Goal: Transaction & Acquisition: Purchase product/service

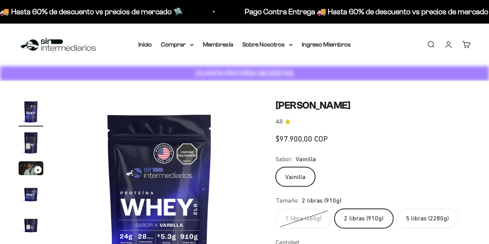
scroll to position [82, 0]
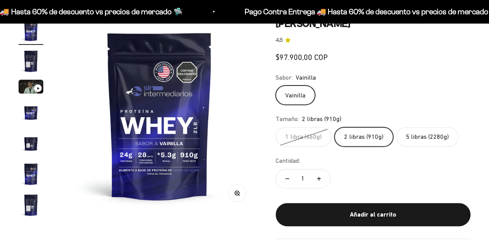
click at [406, 128] on fieldset "Tamaño: 2 libras (910g) 1 libra (460g) 2 libras (910g) 5 libras (2280g)" at bounding box center [372, 130] width 195 height 32
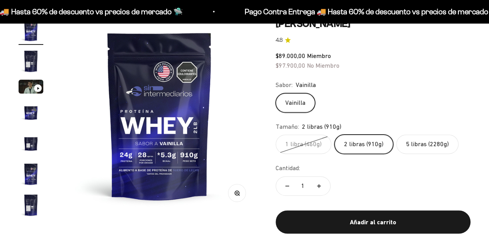
click at [409, 131] on div "Tamaño: 2 libras (910g)" at bounding box center [372, 127] width 195 height 10
click at [416, 139] on label "5 libras (2280g)" at bounding box center [427, 143] width 62 height 19
click at [275, 134] on input "5 libras (2280g)" at bounding box center [275, 134] width 0 height 0
radio input "true"
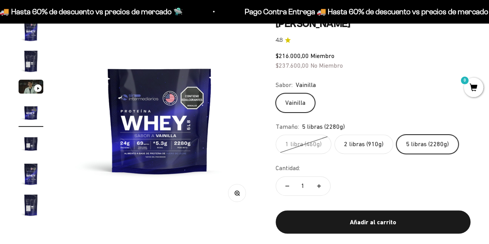
click at [382, 151] on label "2 libras (910g)" at bounding box center [363, 143] width 59 height 19
click at [275, 134] on input "2 libras (910g)" at bounding box center [275, 134] width 0 height 0
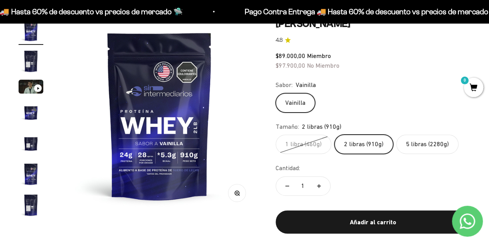
scroll to position [57, 0]
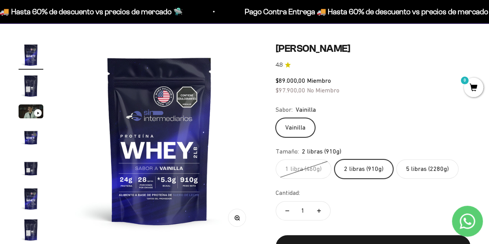
click at [417, 169] on label "5 libras (2280g)" at bounding box center [427, 168] width 62 height 19
click at [275, 159] on input "5 libras (2280g)" at bounding box center [275, 159] width 0 height 0
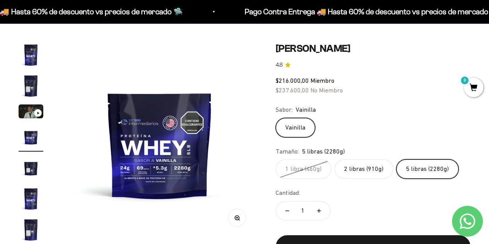
click at [374, 167] on label "2 libras (910g)" at bounding box center [363, 168] width 59 height 19
click at [275, 159] on input "2 libras (910g)" at bounding box center [275, 159] width 0 height 0
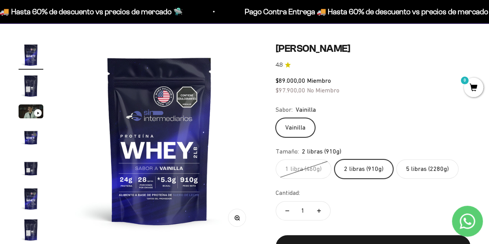
scroll to position [93, 0]
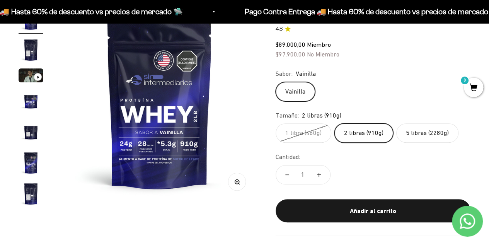
click at [425, 136] on label "5 libras (2280g)" at bounding box center [427, 132] width 62 height 19
click at [275, 123] on input "5 libras (2280g)" at bounding box center [275, 123] width 0 height 0
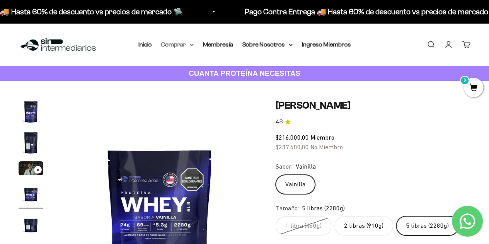
click at [178, 44] on summary "Comprar" at bounding box center [177, 44] width 32 height 10
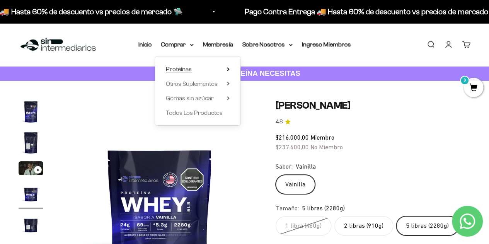
click at [182, 68] on span "Proteínas" at bounding box center [179, 69] width 26 height 7
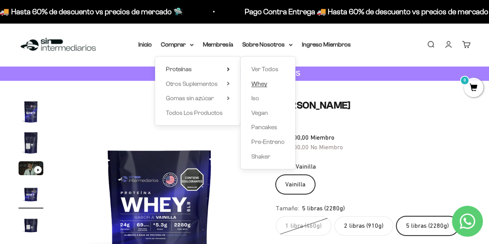
click at [260, 88] on span "Whey" at bounding box center [259, 84] width 16 height 10
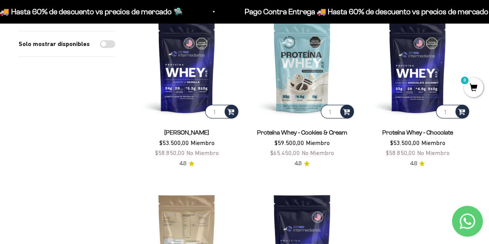
scroll to position [105, 0]
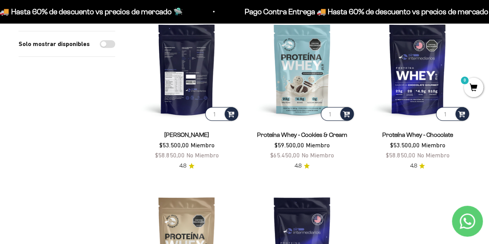
click at [182, 70] on img at bounding box center [187, 69] width 106 height 106
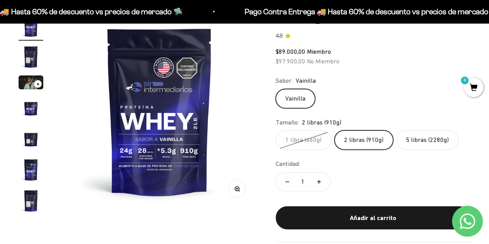
click at [425, 145] on label "5 libras (2280g)" at bounding box center [427, 139] width 62 height 19
click at [275, 130] on input "5 libras (2280g)" at bounding box center [275, 130] width 0 height 0
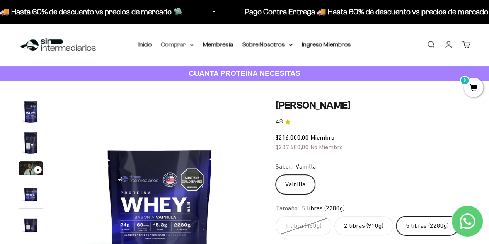
click at [183, 45] on summary "Comprar" at bounding box center [177, 44] width 32 height 10
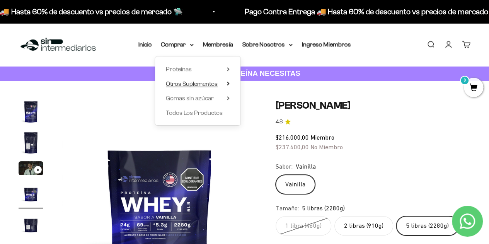
click at [194, 82] on span "Otros Suplementos" at bounding box center [192, 83] width 52 height 7
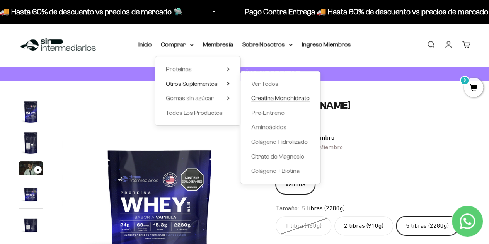
click at [284, 98] on span "Creatina Monohidrato" at bounding box center [280, 98] width 58 height 7
